Goal: Transaction & Acquisition: Purchase product/service

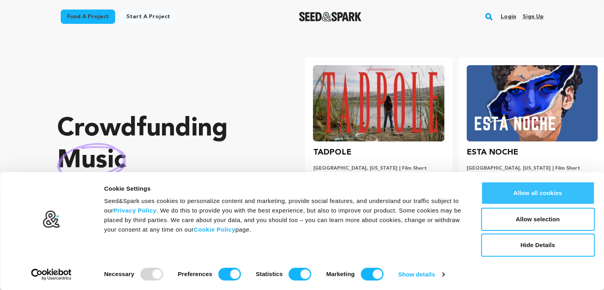
click at [542, 197] on button "Allow all cookies" at bounding box center [538, 192] width 114 height 23
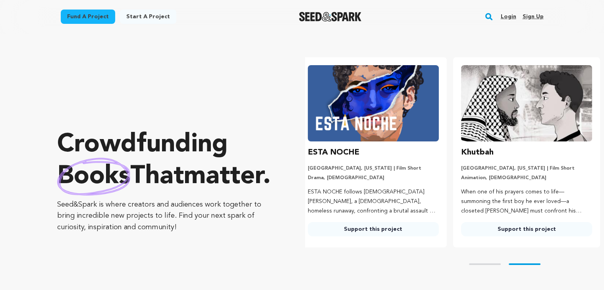
click at [98, 20] on link "Fund a project" at bounding box center [88, 17] width 54 height 14
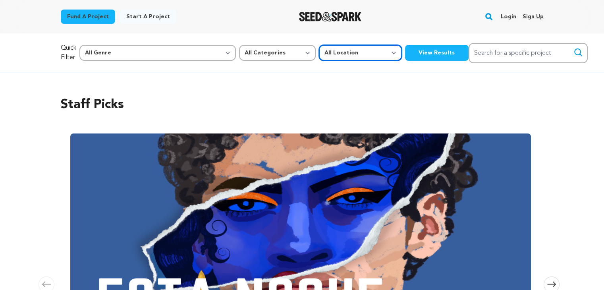
click at [319, 56] on select "All Location Everywhere United States Canada" at bounding box center [360, 53] width 83 height 16
select select "1671"
click at [319, 45] on select "All Location Everywhere United States Canada" at bounding box center [360, 53] width 83 height 16
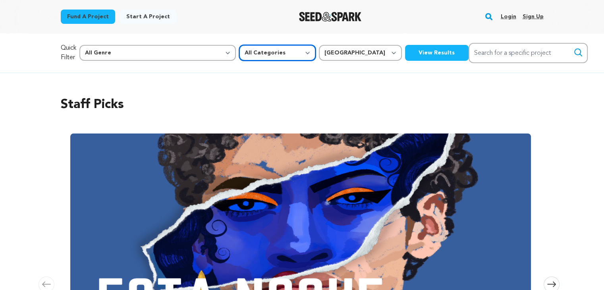
click at [239, 51] on select "All Categories Film Feature Film Short Series Music Video Comics Artist Residen…" at bounding box center [277, 53] width 77 height 16
click at [239, 45] on select "All Categories Film Feature Film Short Series Music Video Comics Artist Residen…" at bounding box center [277, 53] width 77 height 16
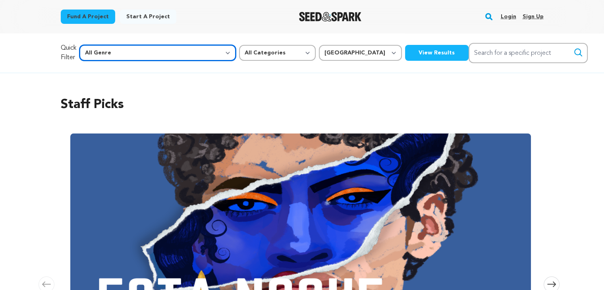
click at [127, 48] on select "All Genre Action Adventure Afrobeat Alternative Ambient Animation Bebop Big Ban…" at bounding box center [157, 53] width 156 height 16
click at [96, 45] on select "All Genre Action Adventure Afrobeat Alternative Ambient Animation Bebop Big Ban…" at bounding box center [157, 53] width 156 height 16
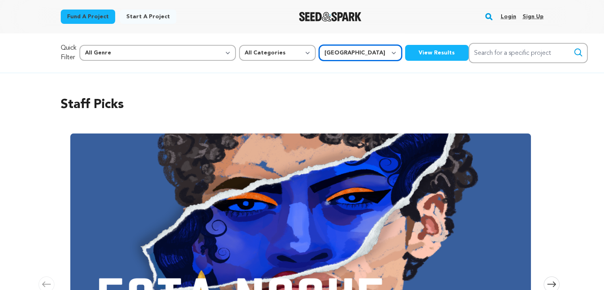
click at [319, 54] on select "All Location Everywhere United States Canada" at bounding box center [360, 53] width 83 height 16
click at [319, 45] on select "All Location Everywhere United States Canada" at bounding box center [360, 53] width 83 height 16
click at [405, 49] on button "View Results" at bounding box center [437, 53] width 64 height 16
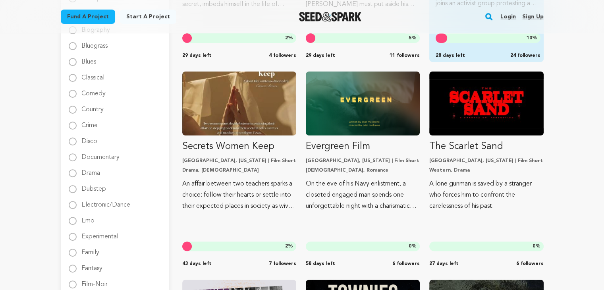
scroll to position [266, 0]
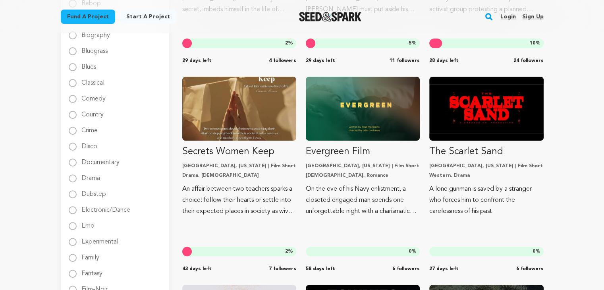
drag, startPoint x: 355, startPoint y: 100, endPoint x: 422, endPoint y: 81, distance: 70.0
click at [422, 81] on div "MOTHER New York City, New York | Film Short Thriller, Drama 14-year-old Pierre,…" at bounding box center [362, 280] width 361 height 823
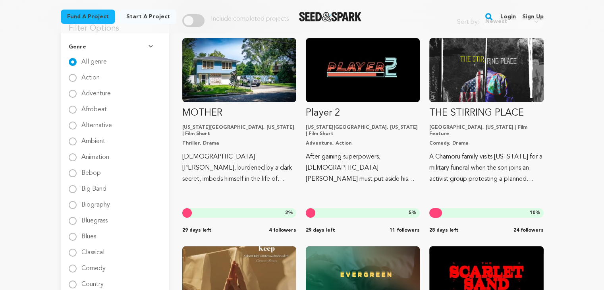
scroll to position [0, 0]
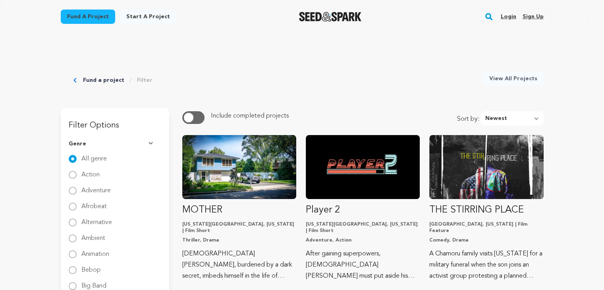
click at [104, 78] on link "Fund a project" at bounding box center [103, 80] width 41 height 8
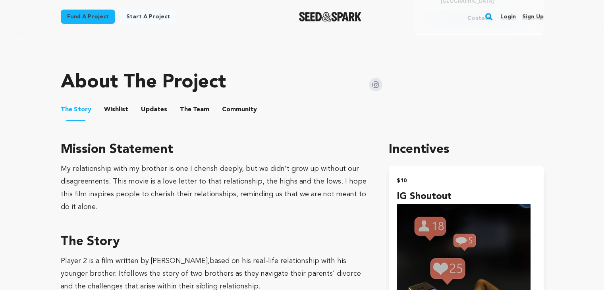
scroll to position [362, 0]
click at [376, 85] on img at bounding box center [375, 83] width 13 height 13
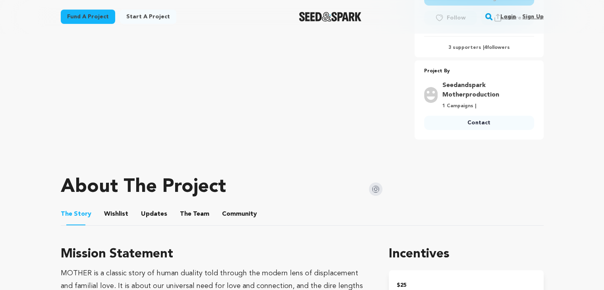
scroll to position [266, 0]
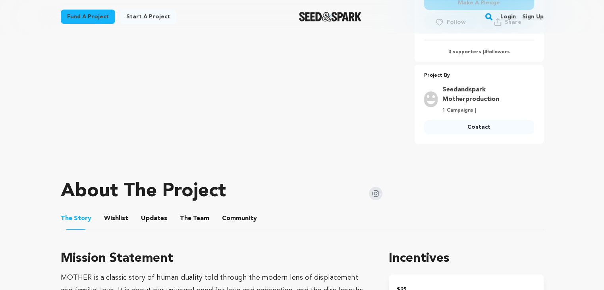
click at [376, 190] on img at bounding box center [375, 193] width 13 height 13
click at [374, 189] on img at bounding box center [375, 193] width 13 height 13
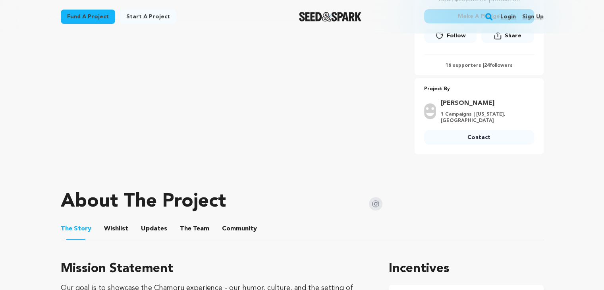
scroll to position [246, 0]
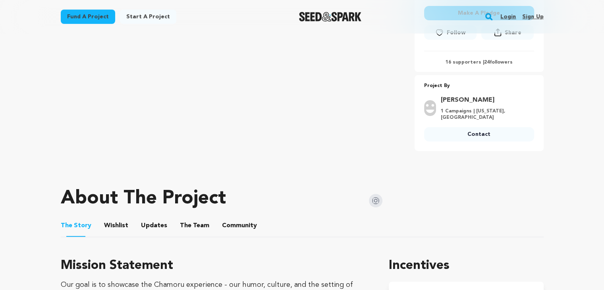
click at [373, 199] on img at bounding box center [375, 200] width 13 height 13
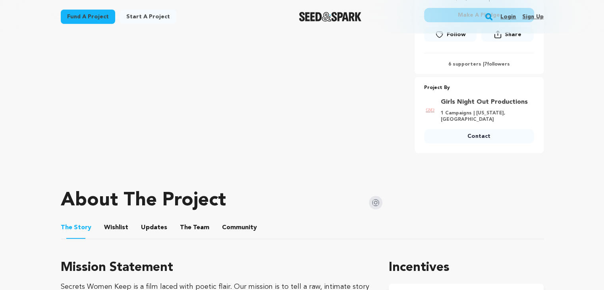
scroll to position [258, 0]
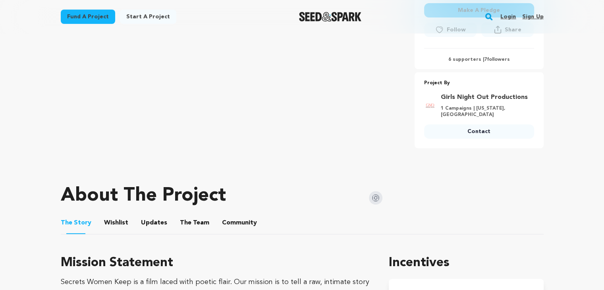
click at [376, 191] on img at bounding box center [375, 197] width 13 height 13
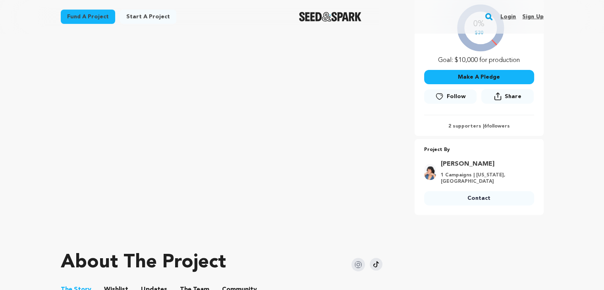
scroll to position [210, 0]
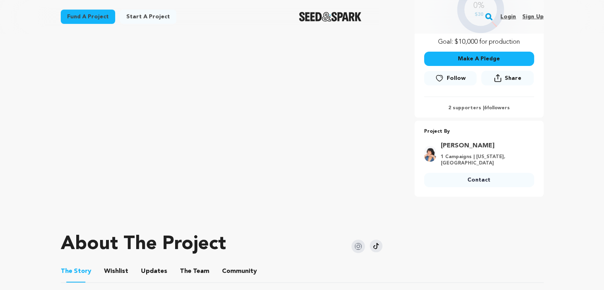
click at [360, 246] on img at bounding box center [357, 245] width 13 height 13
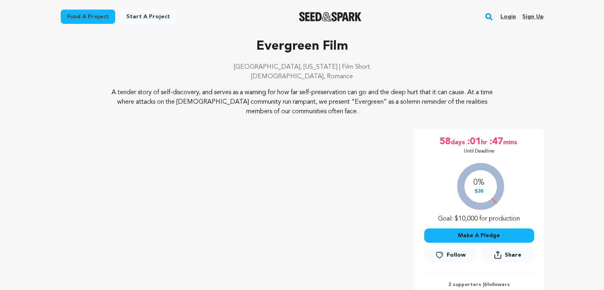
scroll to position [22, 0]
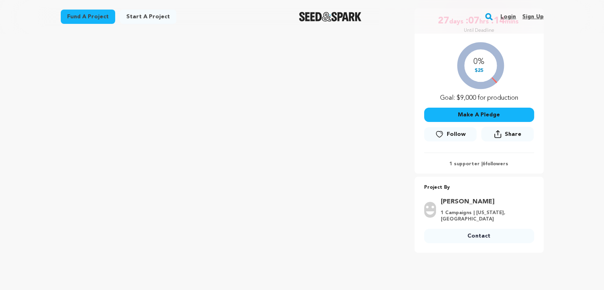
scroll to position [224, 0]
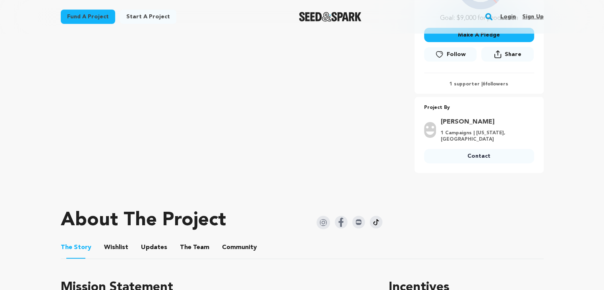
click at [341, 218] on img at bounding box center [341, 222] width 13 height 13
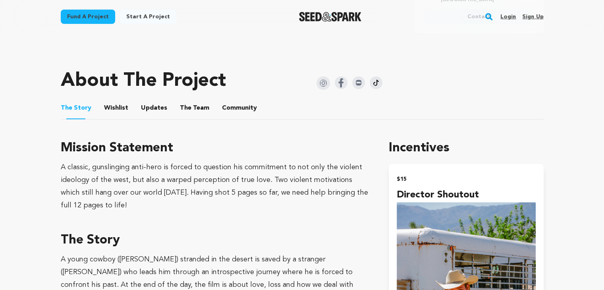
scroll to position [375, 0]
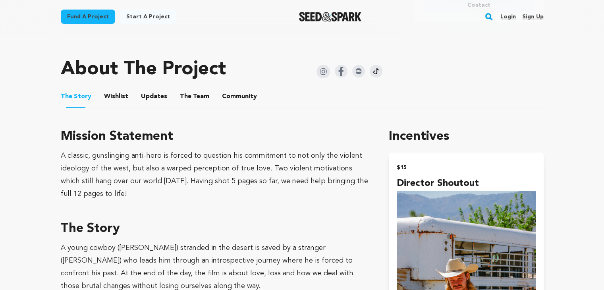
click at [324, 67] on img at bounding box center [322, 71] width 13 height 13
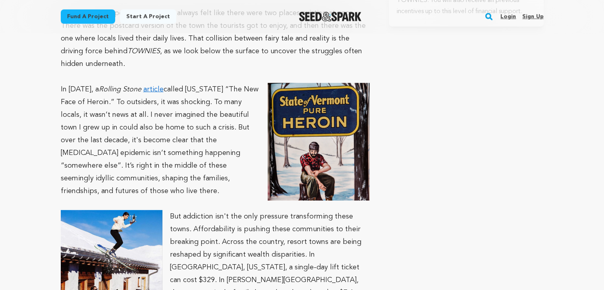
scroll to position [2110, 0]
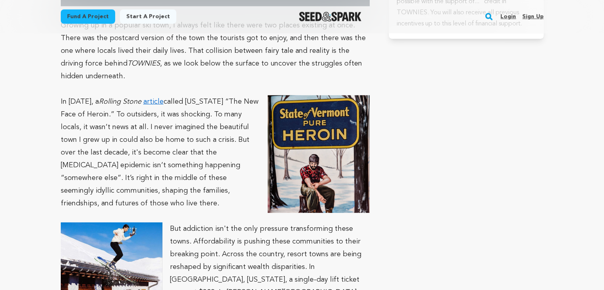
click at [152, 98] on link "article" at bounding box center [153, 101] width 20 height 7
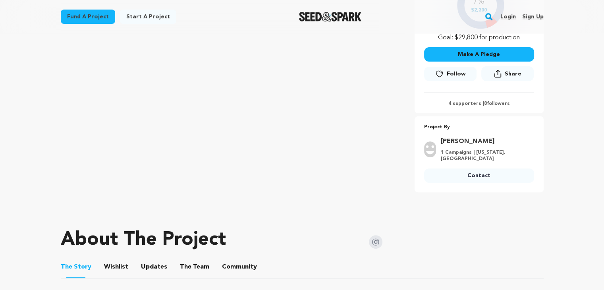
scroll to position [214, 0]
click at [375, 243] on img at bounding box center [375, 241] width 13 height 13
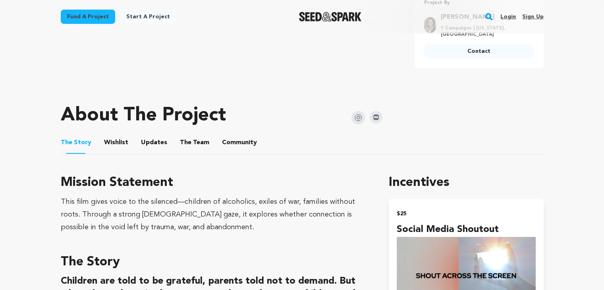
scroll to position [333, 0]
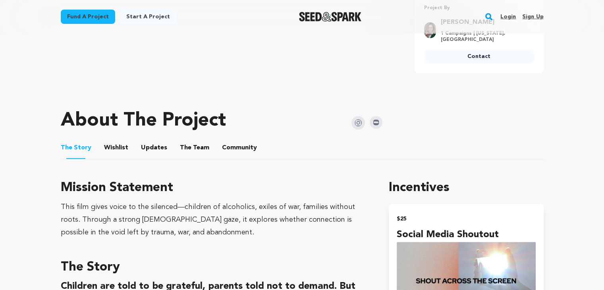
click at [356, 121] on img at bounding box center [357, 122] width 13 height 13
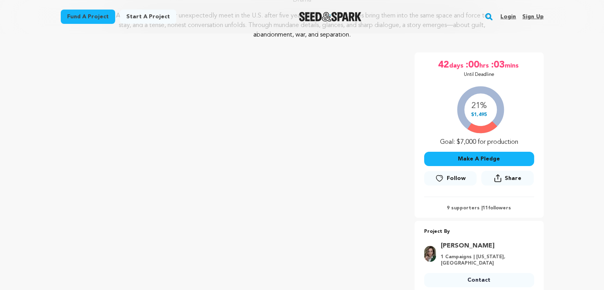
scroll to position [89, 0]
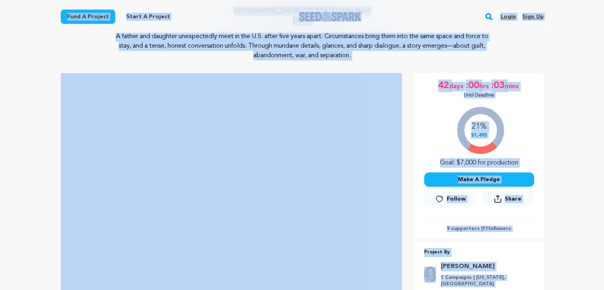
copy body "Fund a project Start a project Search Login Sign up Start a project Fund a proj…"
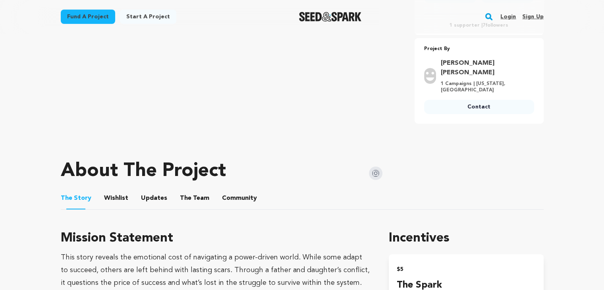
scroll to position [284, 0]
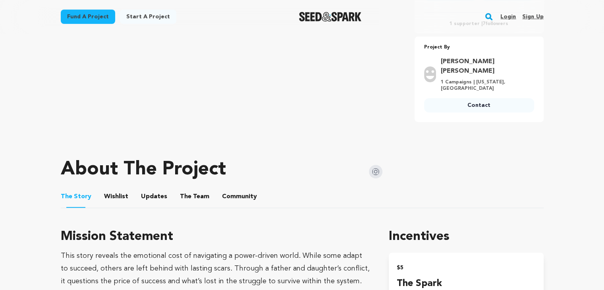
click at [376, 165] on img at bounding box center [375, 171] width 13 height 13
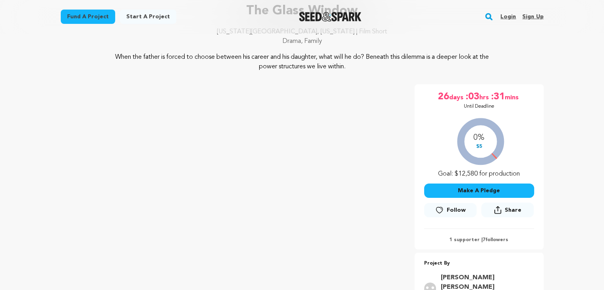
scroll to position [69, 0]
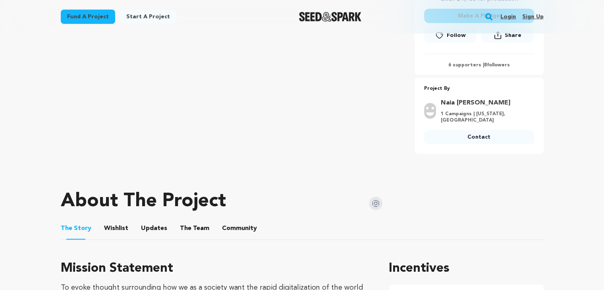
scroll to position [254, 0]
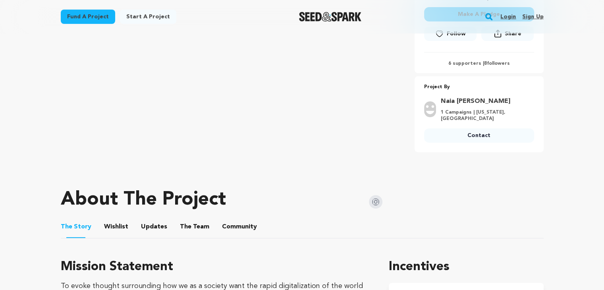
click at [380, 200] on img at bounding box center [375, 201] width 13 height 13
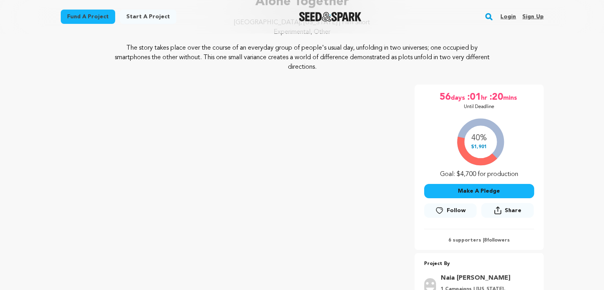
scroll to position [75, 0]
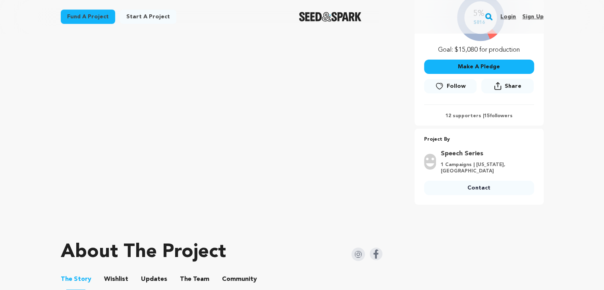
scroll to position [194, 0]
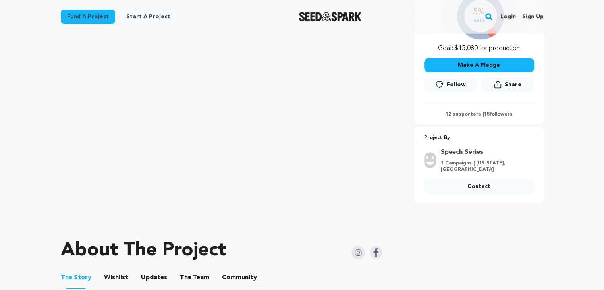
click at [376, 258] on img at bounding box center [376, 252] width 13 height 13
click at [357, 259] on img at bounding box center [357, 252] width 13 height 13
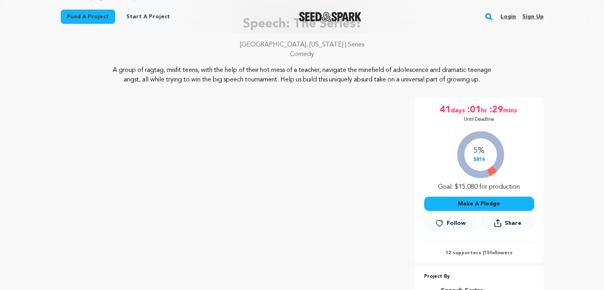
scroll to position [52, 0]
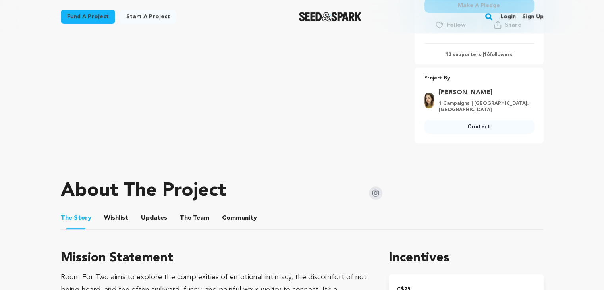
scroll to position [254, 0]
click at [376, 186] on img at bounding box center [375, 192] width 13 height 13
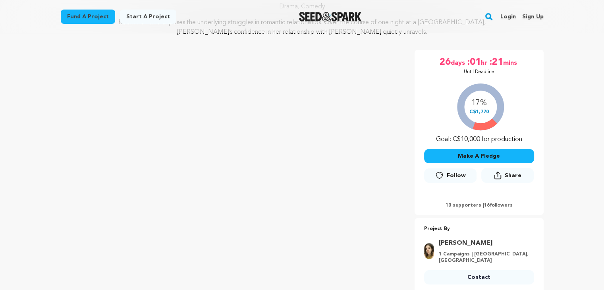
scroll to position [102, 0]
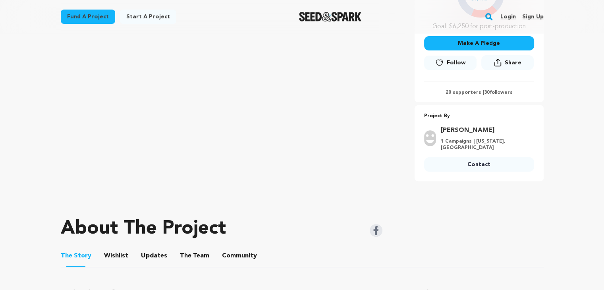
scroll to position [233, 0]
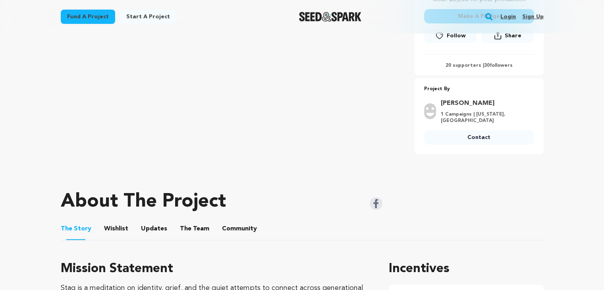
click at [377, 210] on img at bounding box center [376, 203] width 13 height 13
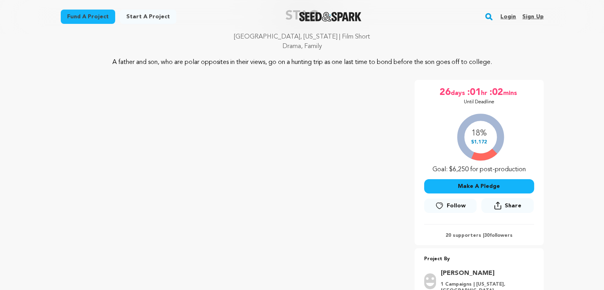
scroll to position [52, 0]
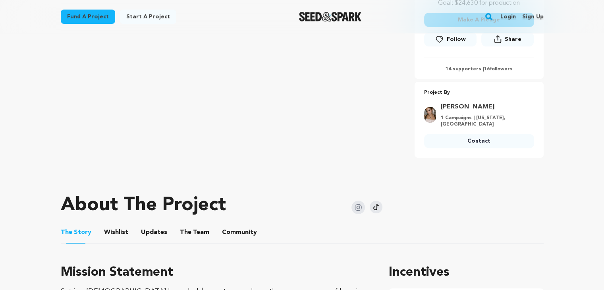
scroll to position [250, 0]
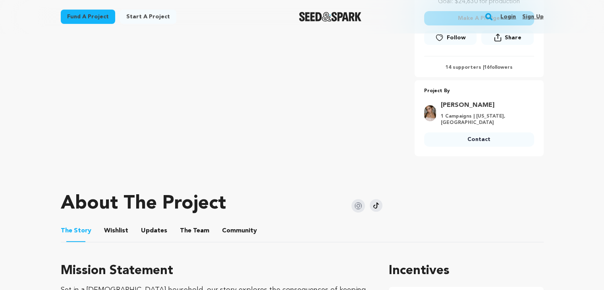
click at [358, 199] on img at bounding box center [357, 205] width 13 height 13
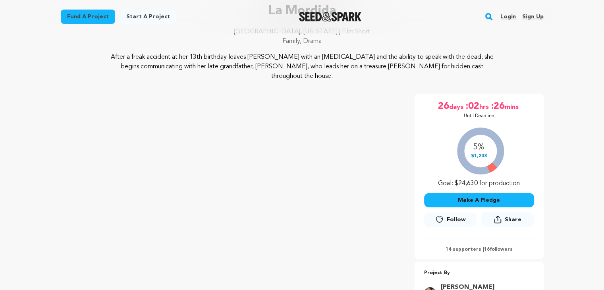
scroll to position [63, 0]
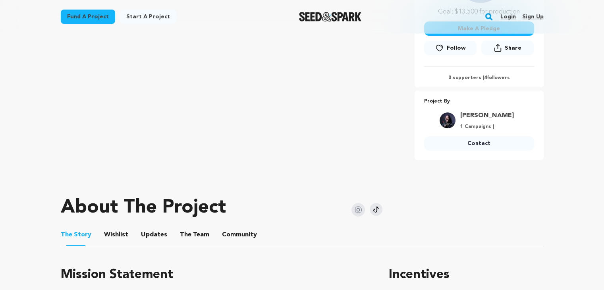
scroll to position [260, 0]
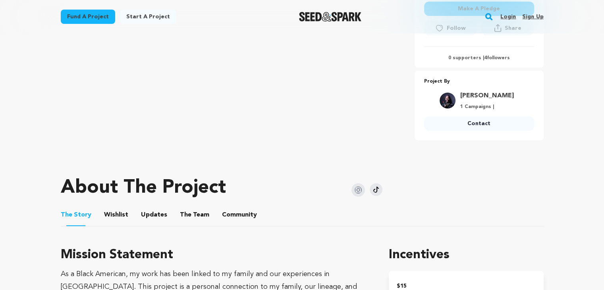
click at [359, 188] on img at bounding box center [357, 189] width 13 height 13
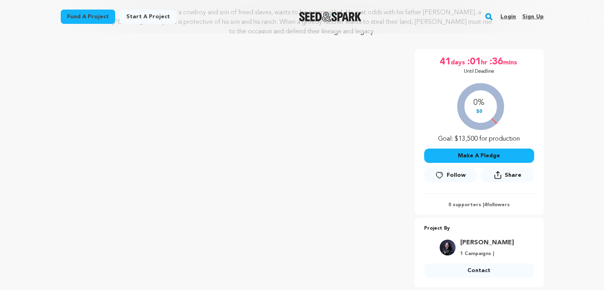
scroll to position [106, 0]
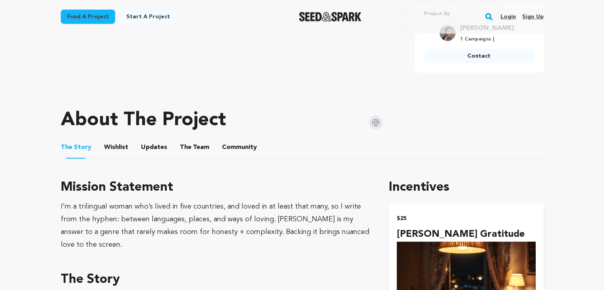
scroll to position [328, 0]
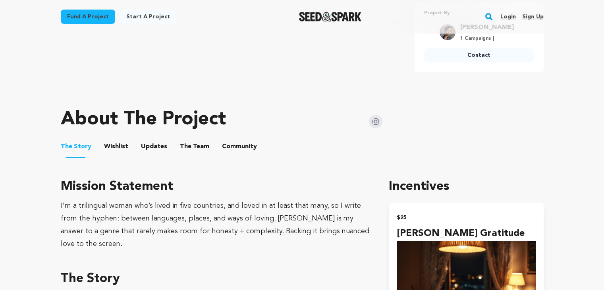
click at [371, 116] on img at bounding box center [375, 121] width 13 height 13
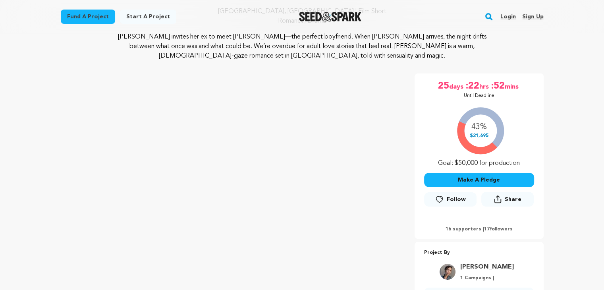
scroll to position [17, 0]
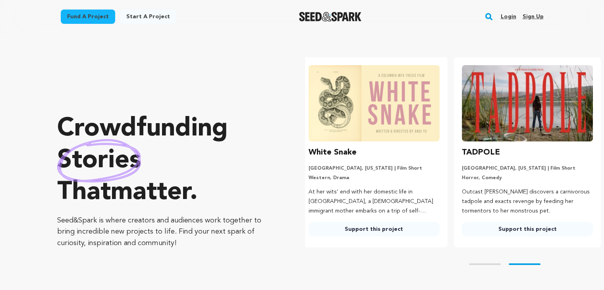
scroll to position [0, 159]
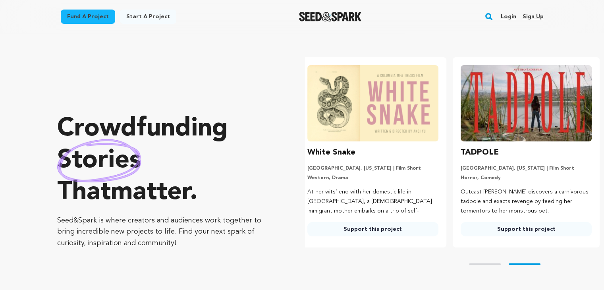
click at [94, 18] on link "Fund a project" at bounding box center [88, 17] width 54 height 14
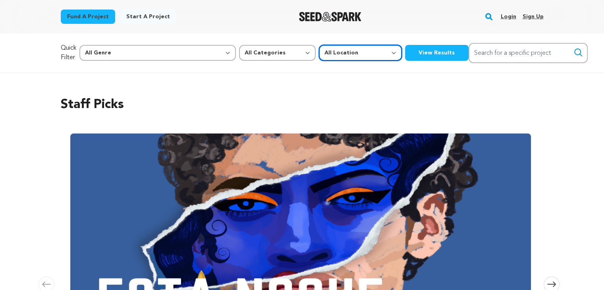
click at [319, 54] on select "All Location Everywhere United States Canada" at bounding box center [360, 53] width 83 height 16
select select "2661"
click at [319, 45] on select "All Location Everywhere United States Canada" at bounding box center [360, 53] width 83 height 16
click at [405, 56] on button "View Results" at bounding box center [437, 53] width 64 height 16
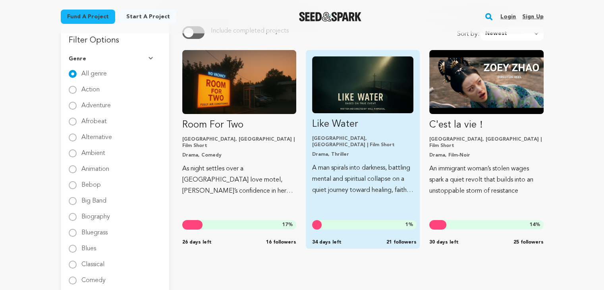
scroll to position [85, 0]
click at [347, 85] on img "Fund Like Water" at bounding box center [362, 84] width 101 height 57
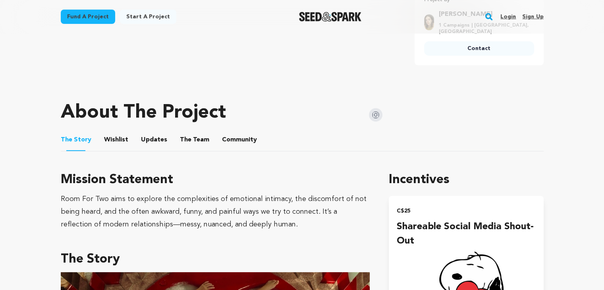
scroll to position [333, 0]
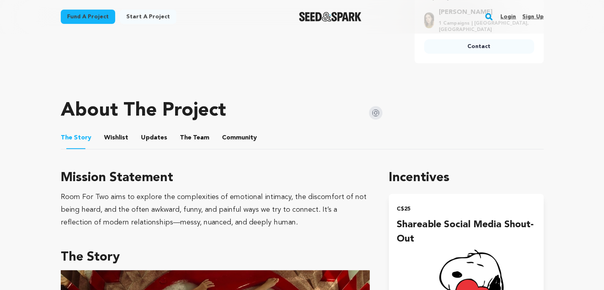
click at [375, 106] on img at bounding box center [375, 112] width 13 height 13
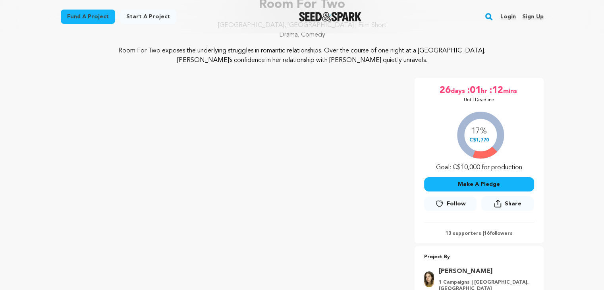
scroll to position [65, 0]
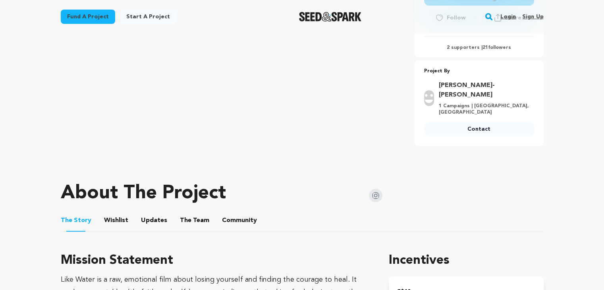
scroll to position [263, 0]
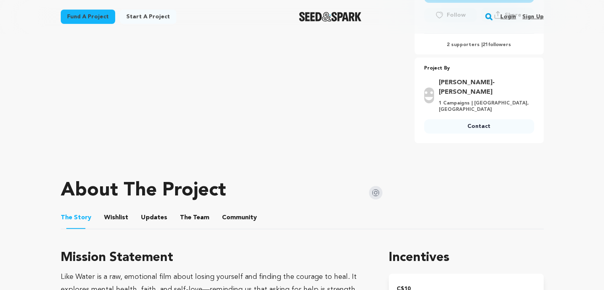
click at [372, 186] on img at bounding box center [375, 192] width 13 height 13
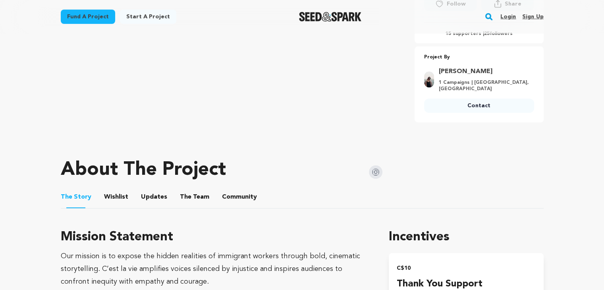
scroll to position [284, 0]
click at [376, 165] on img at bounding box center [375, 171] width 13 height 13
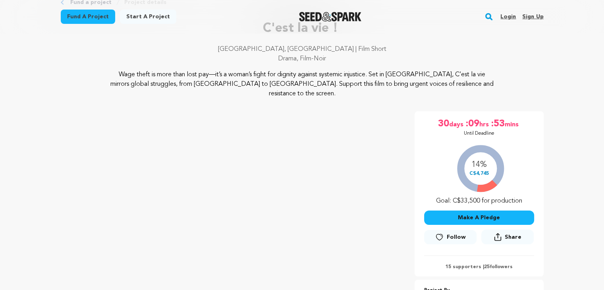
scroll to position [50, 0]
